Goal: Register for event/course

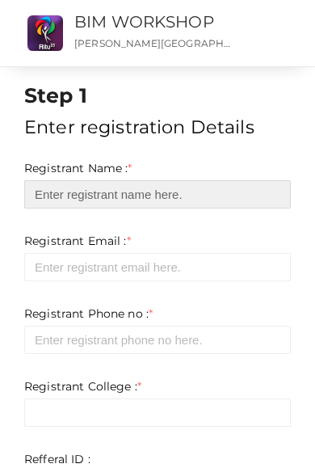
click at [195, 198] on input "text" at bounding box center [157, 194] width 267 height 28
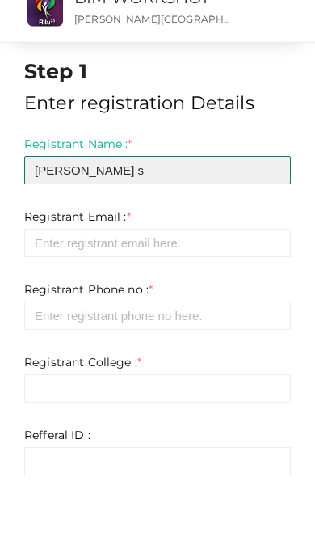
type input "[PERSON_NAME] s"
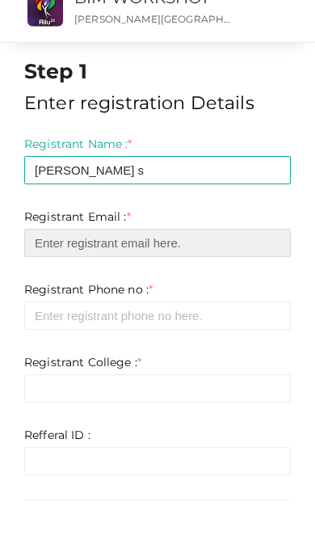
click at [34, 253] on input "email" at bounding box center [157, 267] width 267 height 28
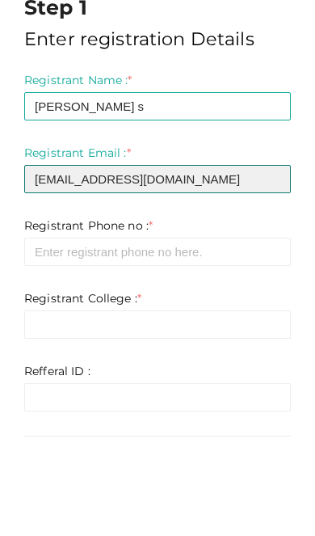
type input "[EMAIL_ADDRESS][DOMAIN_NAME]"
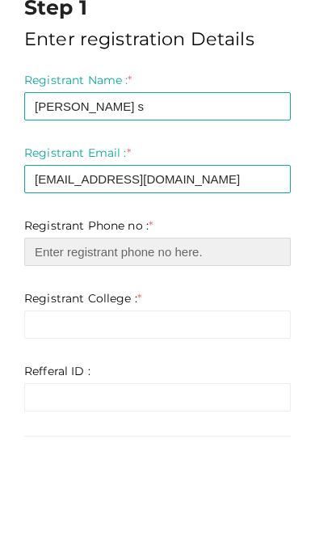
click at [53, 326] on input "number" at bounding box center [157, 340] width 267 height 28
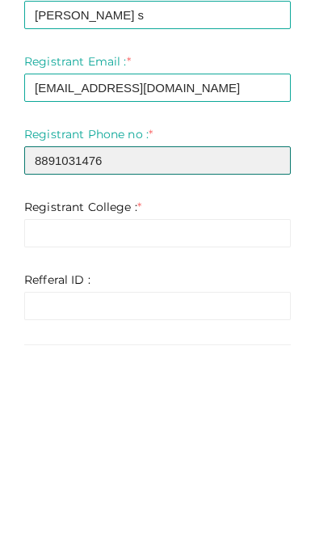
type input "8891031476"
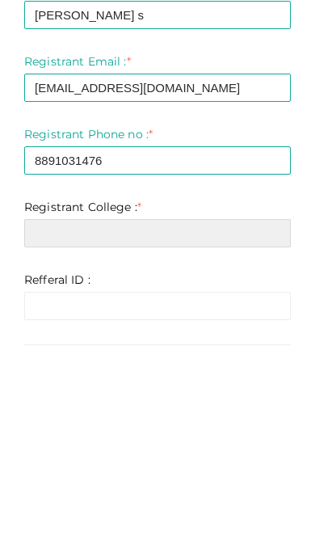
click at [50, 398] on input "text" at bounding box center [157, 412] width 267 height 28
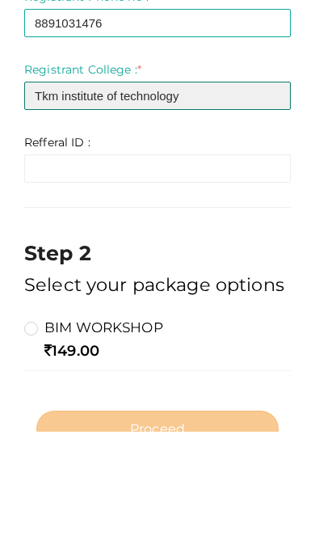
scroll to position [267, 0]
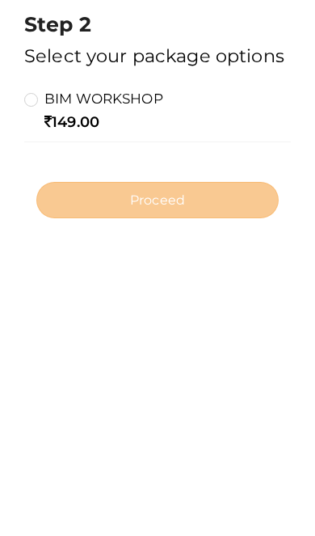
type input "Tkm institute of technology"
click at [27, 390] on div "149.00" at bounding box center [157, 400] width 267 height 21
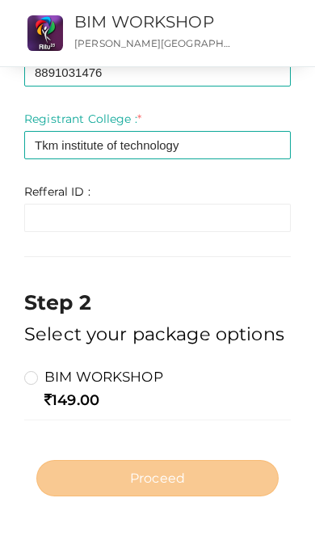
click at [36, 374] on label "BIM WORKSHOP" at bounding box center [93, 376] width 139 height 19
click at [8, 370] on input "BIM WORKSHOP" at bounding box center [8, 370] width 0 height 0
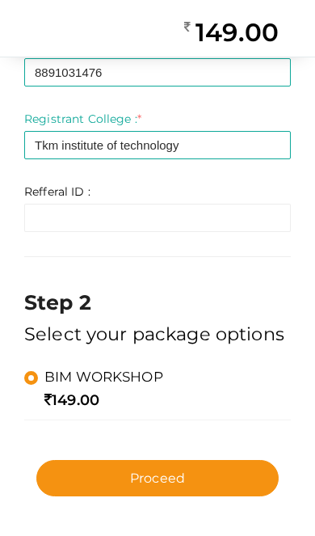
click at [205, 482] on button "Proceed" at bounding box center [157, 478] width 242 height 36
type input "N/A"
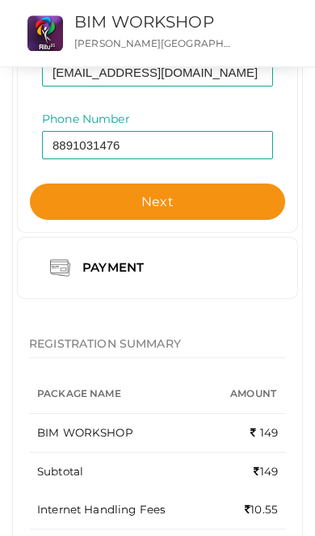
scroll to position [316, 0]
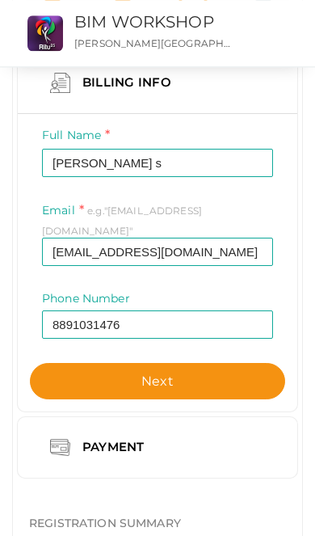
click at [208, 369] on button "Next" at bounding box center [157, 381] width 255 height 36
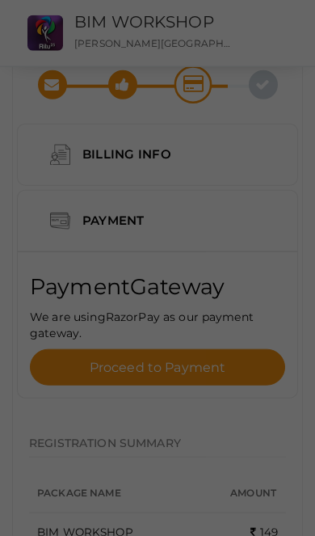
scroll to position [0, 0]
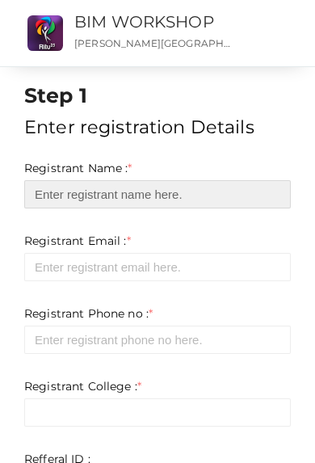
click at [234, 182] on input "text" at bounding box center [157, 194] width 267 height 28
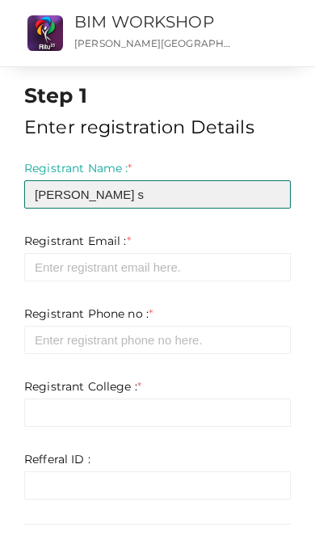
type input "[PERSON_NAME] s"
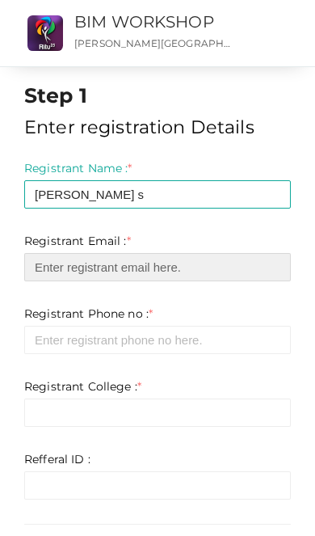
click at [53, 273] on input "email" at bounding box center [157, 267] width 267 height 28
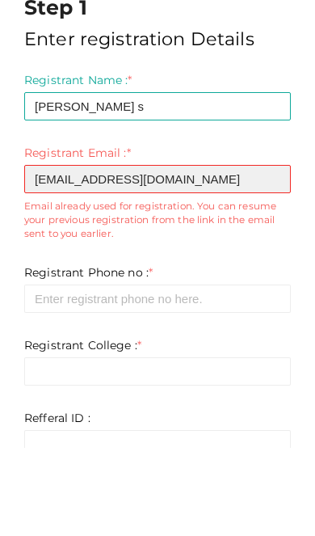
type input "[EMAIL_ADDRESS][DOMAIN_NAME]"
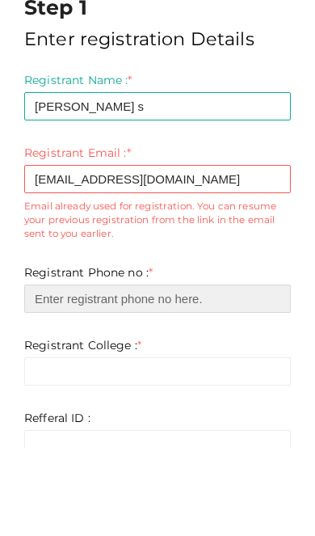
click at [65, 373] on input "number" at bounding box center [157, 387] width 267 height 28
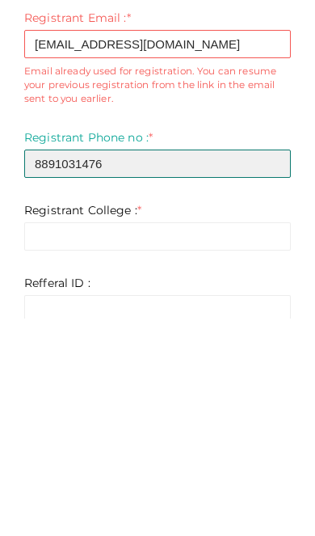
type input "8891031476"
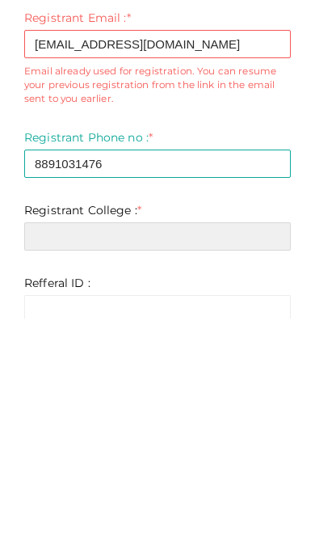
click at [57, 440] on input "text" at bounding box center [157, 454] width 267 height 28
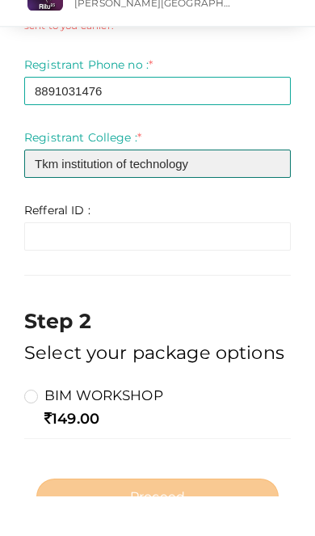
scroll to position [312, 0]
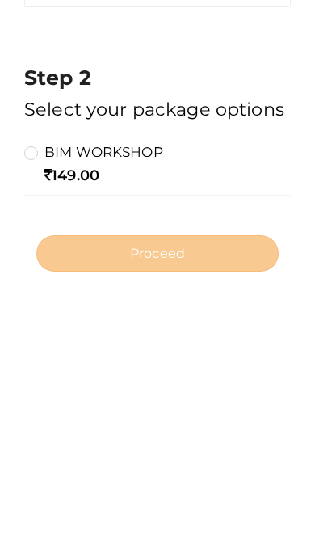
type input "Tkm institution of technology"
click at [25, 369] on label "BIM WORKSHOP" at bounding box center [93, 378] width 139 height 19
click at [8, 373] on input "BIM WORKSHOP" at bounding box center [8, 373] width 0 height 0
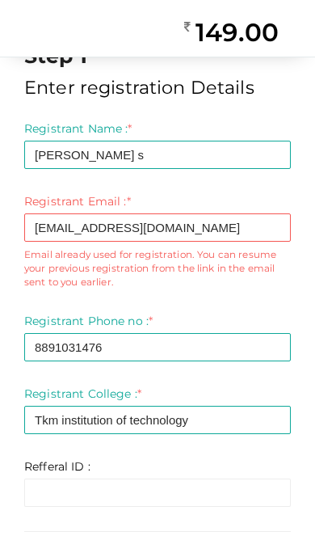
scroll to position [0, 0]
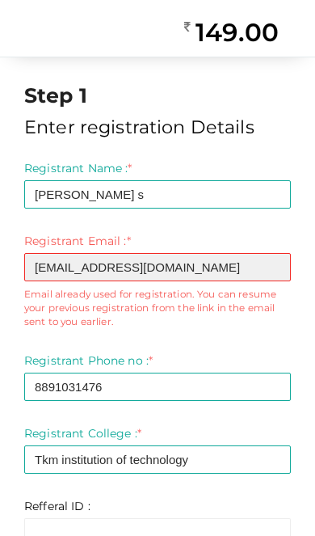
click at [246, 273] on input "[EMAIL_ADDRESS][DOMAIN_NAME]" at bounding box center [157, 267] width 267 height 28
click at [257, 275] on input "[EMAIL_ADDRESS][DOMAIN_NAME]" at bounding box center [157, 267] width 267 height 28
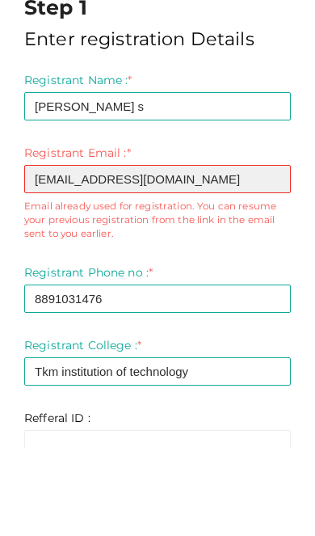
type input "[EMAIL_ADDRESS][DOMAIN_NAME]"
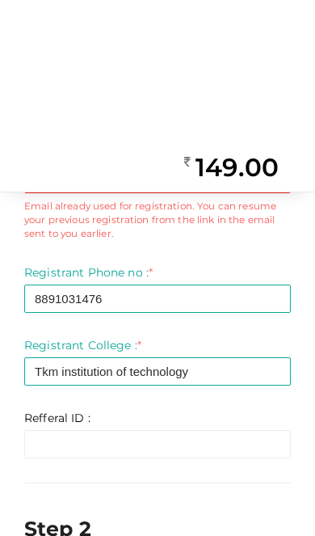
scroll to position [312, 0]
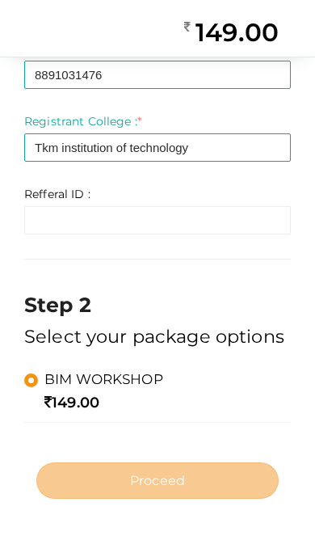
click at [108, 193] on div "Refferal ID : * Invalid Email Required. Limit exceeds. Limit is - Invalid email…" at bounding box center [157, 210] width 267 height 48
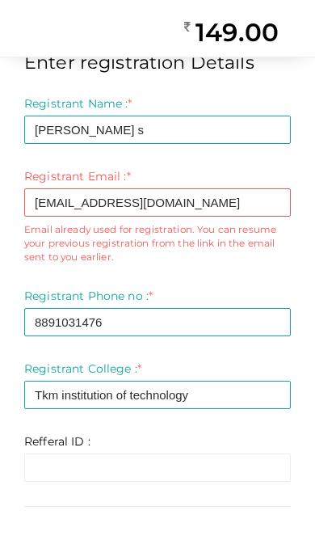
scroll to position [0, 0]
